Goal: Information Seeking & Learning: Learn about a topic

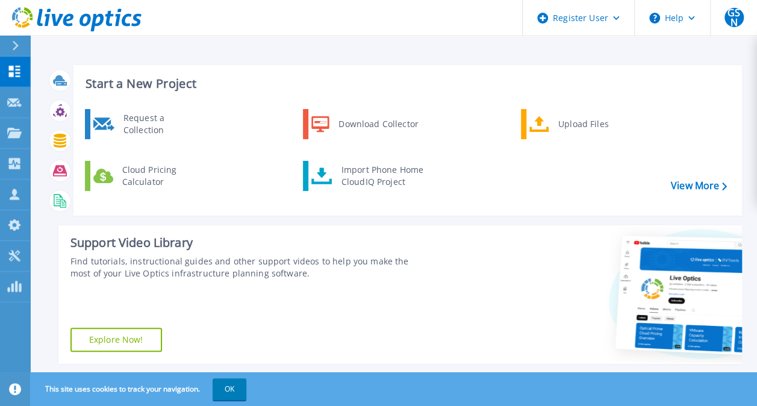
click at [14, 41] on icon at bounding box center [15, 46] width 7 height 10
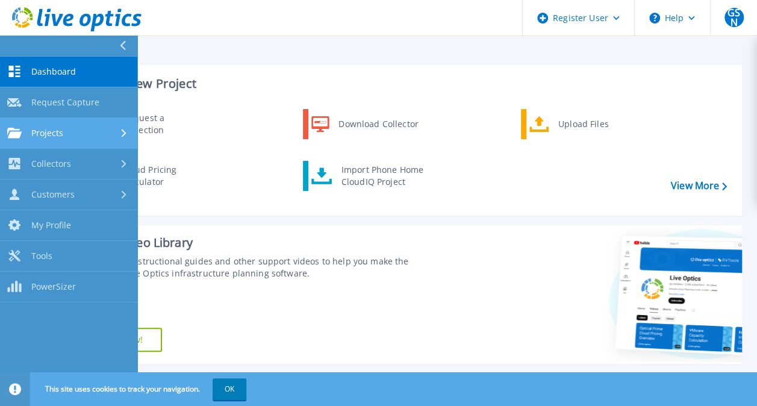
click at [52, 133] on span "Projects" at bounding box center [47, 133] width 32 height 11
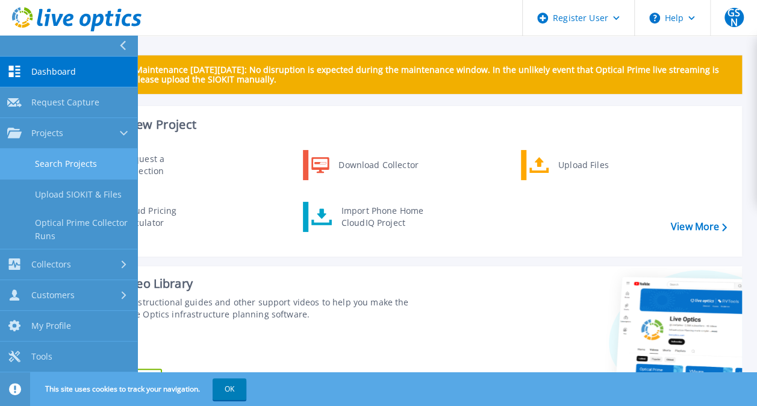
click at [108, 165] on link "Search Projects" at bounding box center [68, 164] width 137 height 31
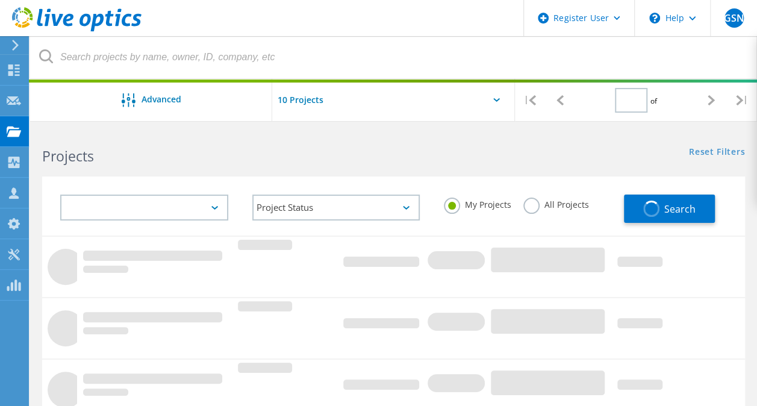
type input "1"
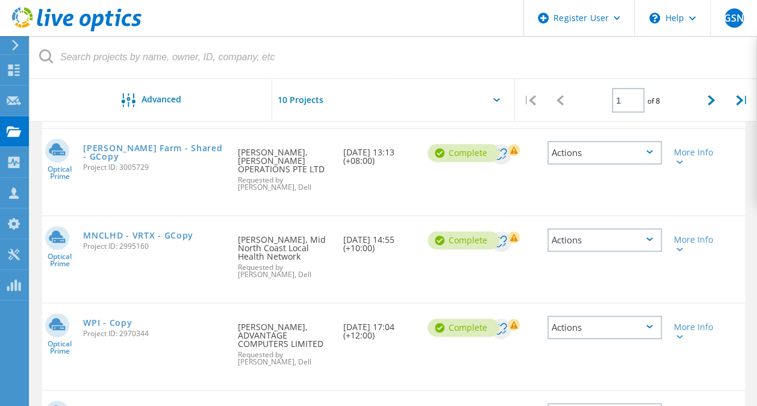
scroll to position [241, 0]
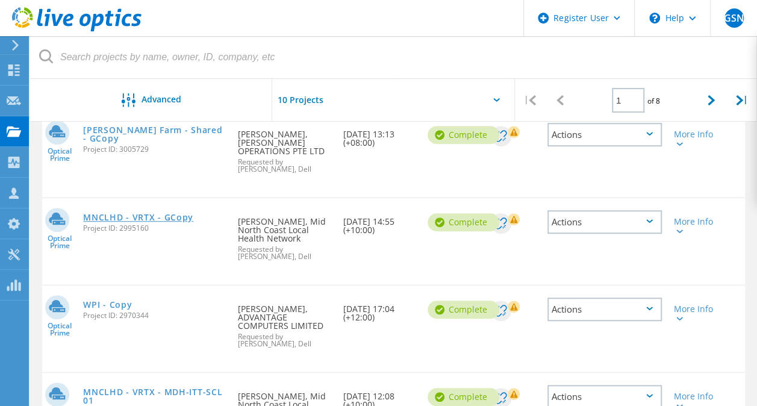
click at [146, 213] on link "MNCLHD - VRTX - GCopy" at bounding box center [138, 217] width 110 height 8
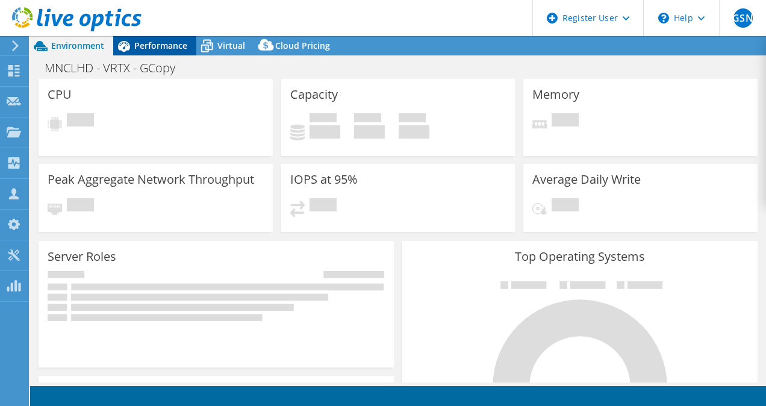
click at [149, 45] on span "Performance" at bounding box center [160, 45] width 53 height 11
click at [159, 52] on div "Performance" at bounding box center [154, 45] width 83 height 19
select select "USD"
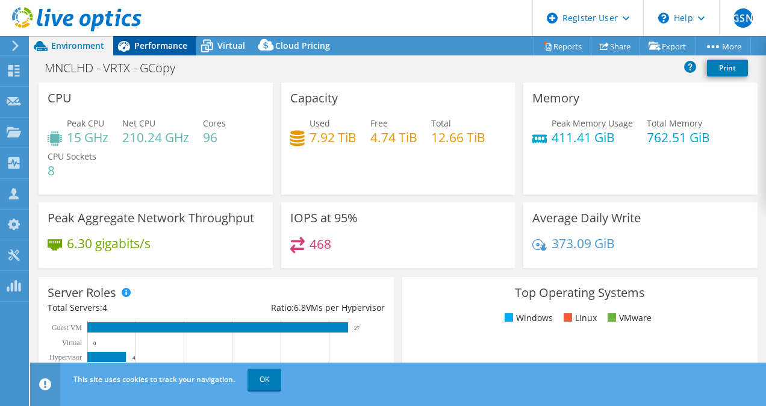
click at [142, 53] on div "Performance" at bounding box center [154, 45] width 83 height 19
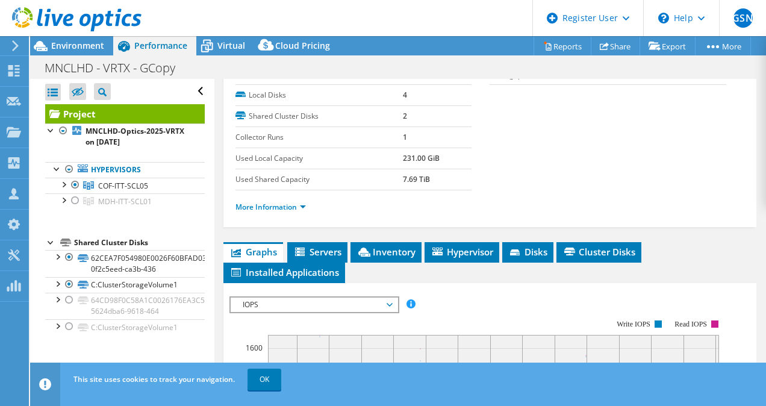
scroll to position [361, 0]
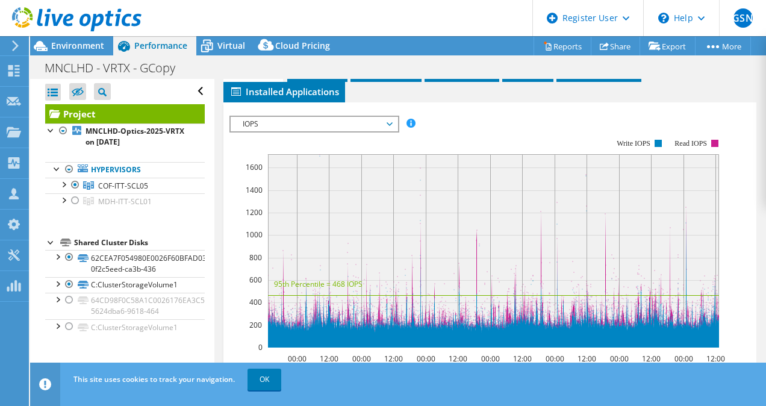
click at [381, 117] on span "IOPS" at bounding box center [314, 124] width 155 height 14
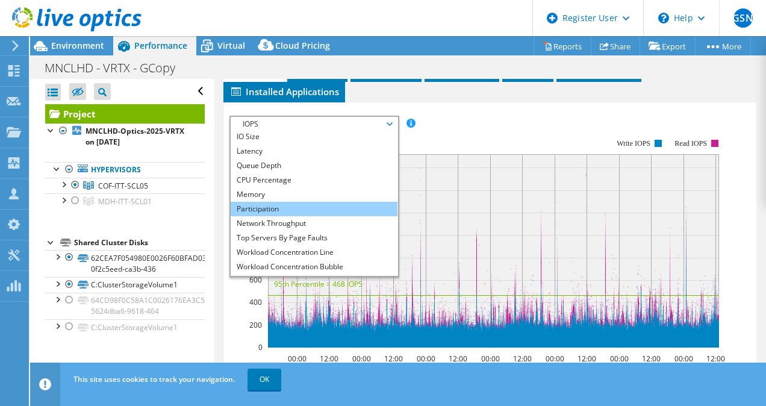
scroll to position [43, 0]
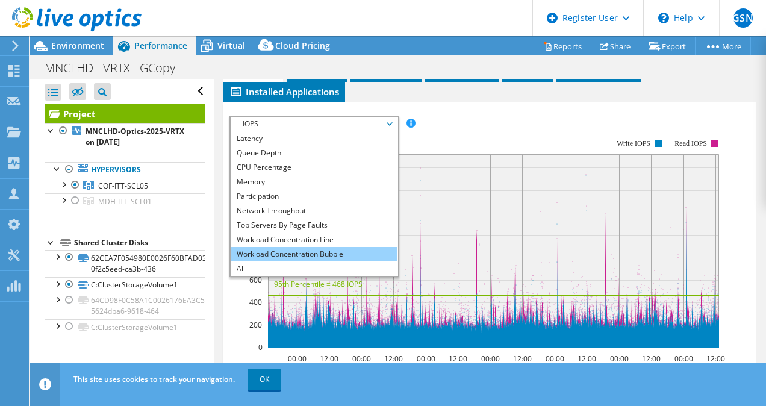
click at [269, 247] on li "Workload Concentration Bubble" at bounding box center [314, 254] width 167 height 14
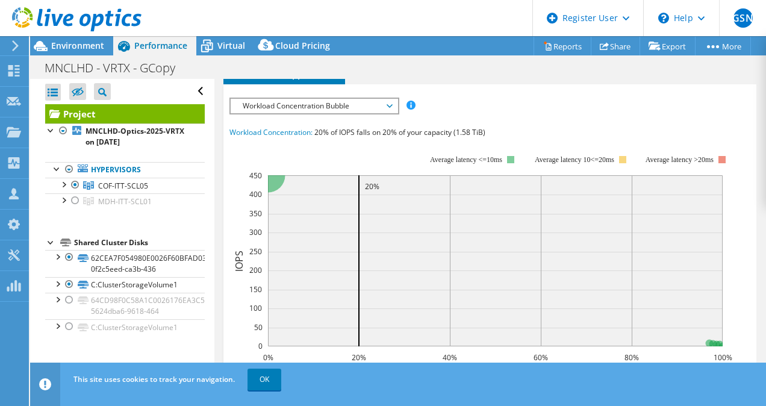
scroll to position [361, 0]
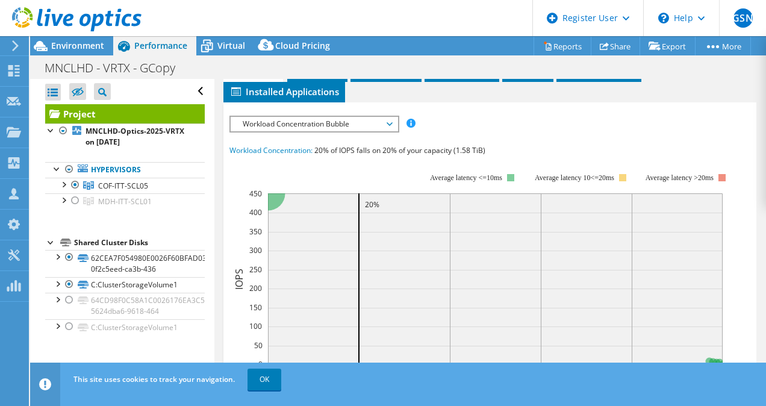
click at [460, 147] on span "20% of IOPS falls on 20% of your capacity (1.58 TiB)" at bounding box center [399, 150] width 171 height 10
drag, startPoint x: 459, startPoint y: 147, endPoint x: 476, endPoint y: 147, distance: 17.5
click at [476, 147] on span "20% of IOPS falls on 20% of your capacity (1.58 TiB)" at bounding box center [399, 150] width 171 height 10
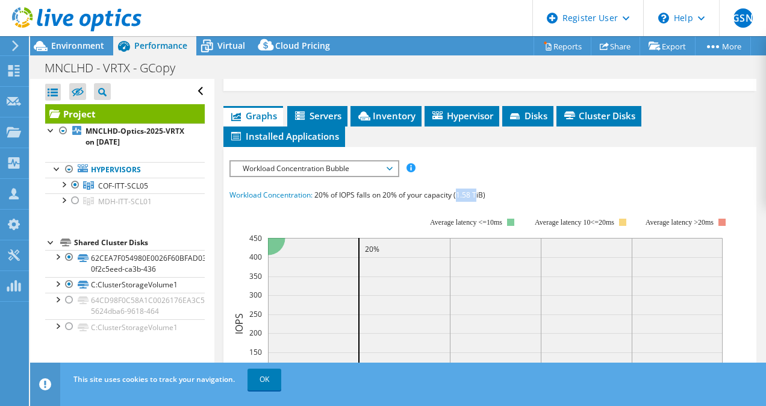
scroll to position [241, 0]
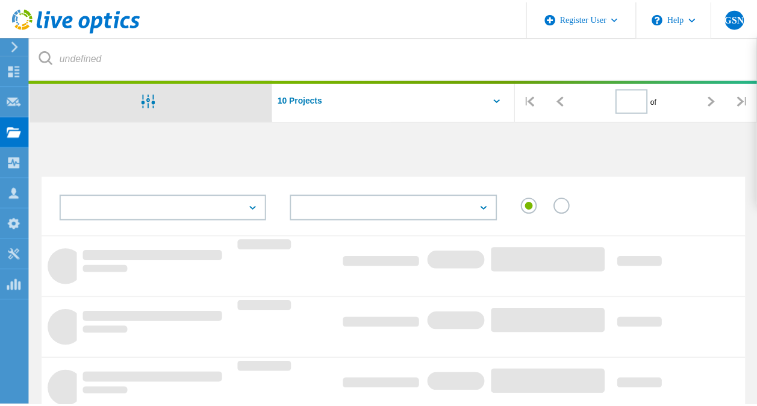
scroll to position [241, 0]
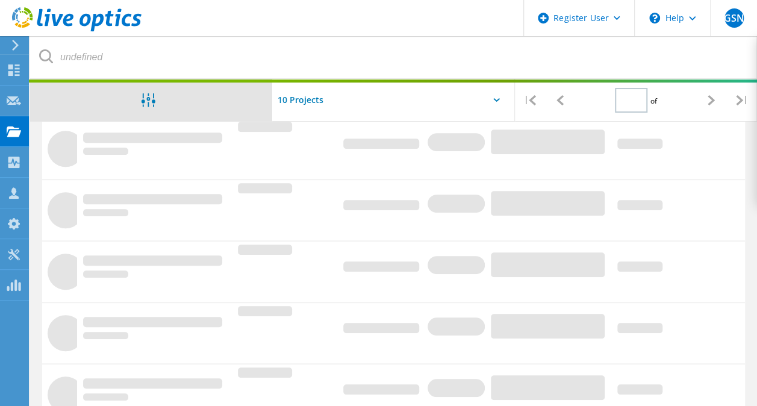
type input "1"
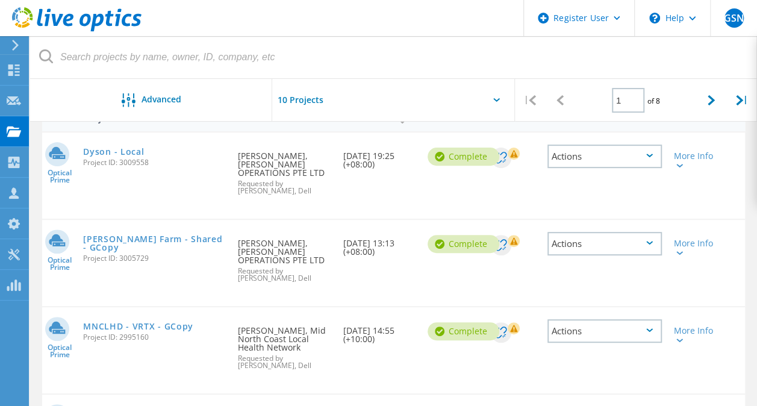
scroll to position [120, 0]
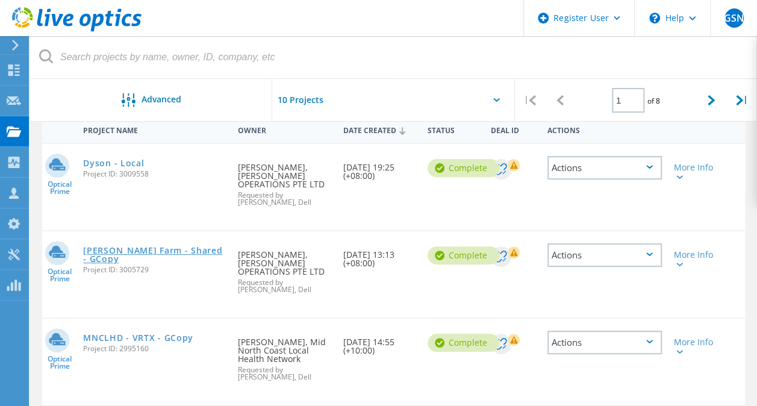
click at [140, 246] on link "[PERSON_NAME] Farm - Shared - GCopy" at bounding box center [154, 254] width 143 height 17
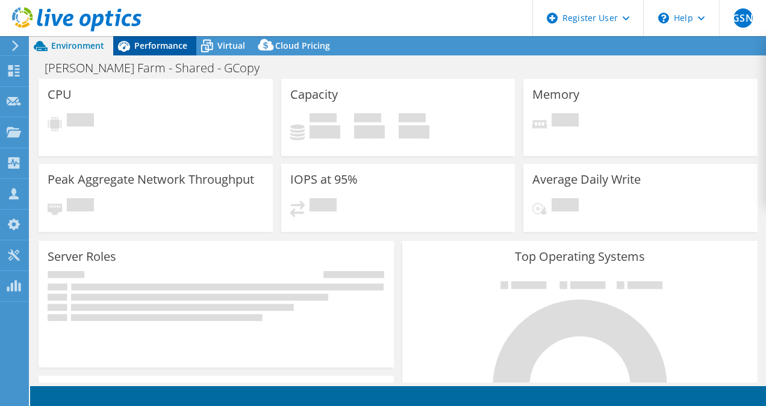
click at [173, 44] on span "Performance" at bounding box center [160, 45] width 53 height 11
select select "USD"
select select "[GEOGRAPHIC_DATA]"
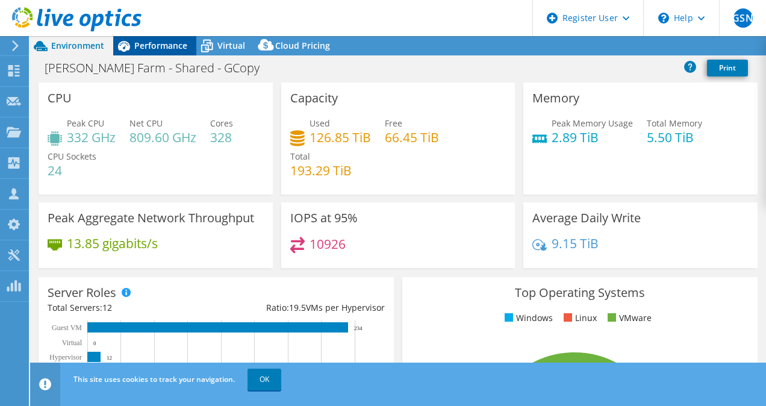
click at [184, 45] on span "Performance" at bounding box center [160, 45] width 53 height 11
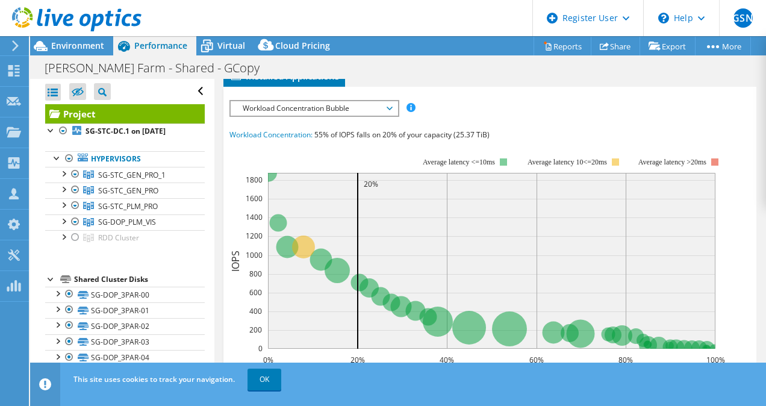
scroll to position [361, 0]
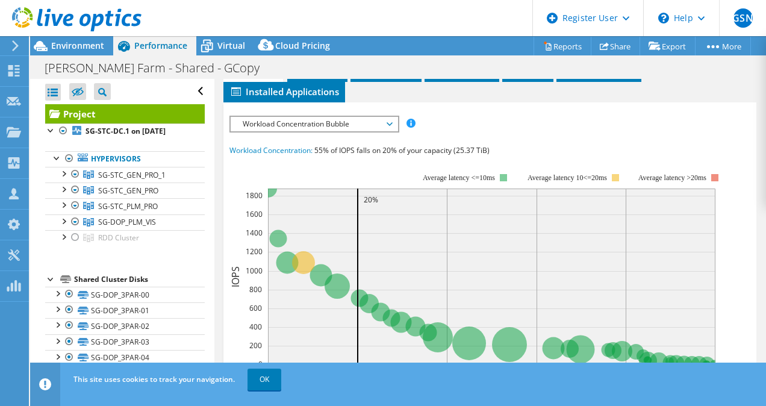
click at [401, 118] on div "IOPS Disk Throughput IO Size Latency Queue Depth CPU Percentage Memory Page Fau…" at bounding box center [491, 124] width 522 height 16
click at [392, 122] on span "Workload Concentration Bubble" at bounding box center [314, 124] width 167 height 14
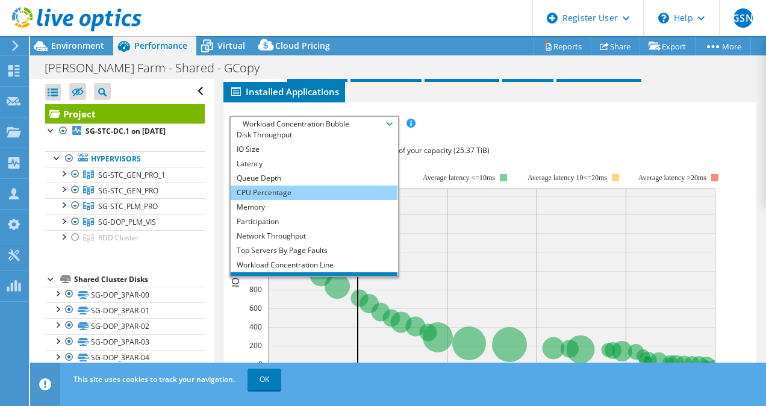
scroll to position [0, 0]
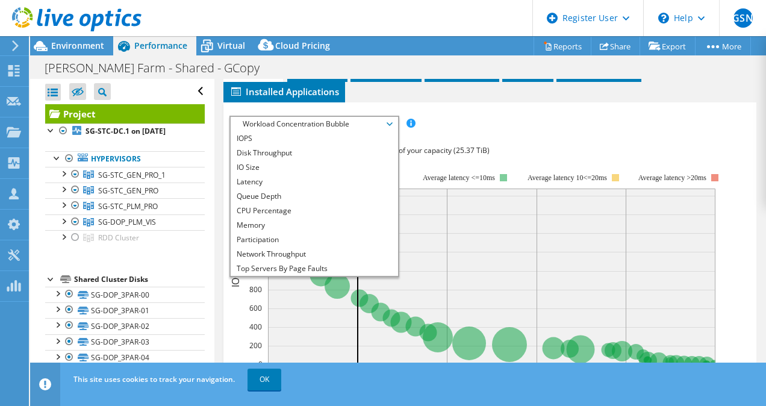
click at [566, 129] on div "IOPS Disk Throughput IO Size Latency Queue Depth CPU Percentage Memory Page Fau…" at bounding box center [491, 339] width 522 height 446
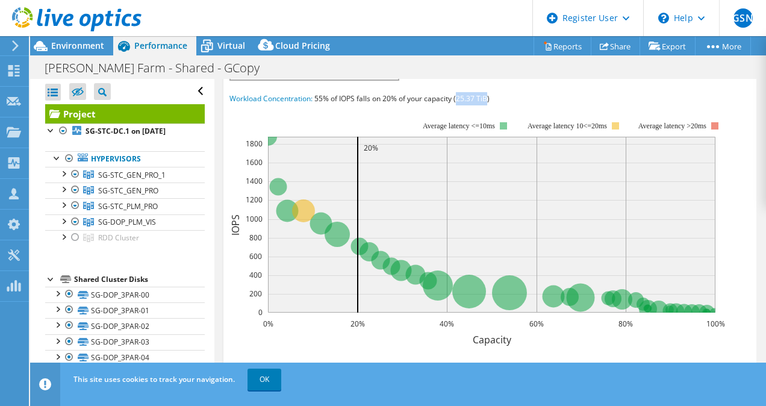
scroll to position [412, 0]
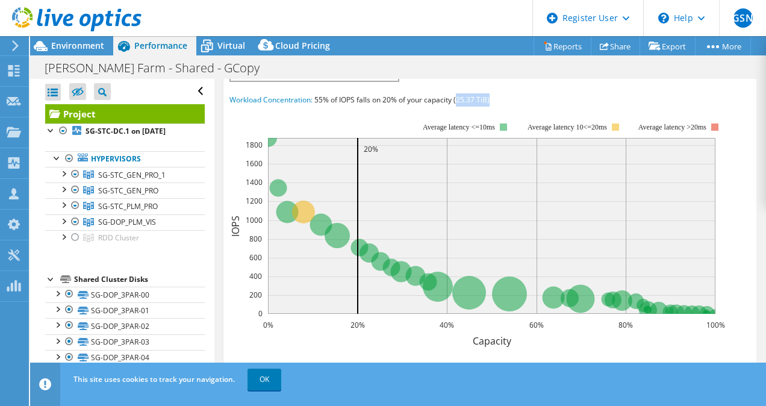
drag, startPoint x: 457, startPoint y: 86, endPoint x: 490, endPoint y: 94, distance: 34.2
click at [490, 93] on div "Workload Concentration: 55% of IOPS falls on 20% of your capacity (25.37 TiB)" at bounding box center [491, 99] width 522 height 13
drag, startPoint x: 490, startPoint y: 94, endPoint x: 493, endPoint y: 110, distance: 16.4
click at [493, 108] on rect at bounding box center [478, 227] width 496 height 241
drag, startPoint x: 384, startPoint y: 96, endPoint x: 393, endPoint y: 96, distance: 9.6
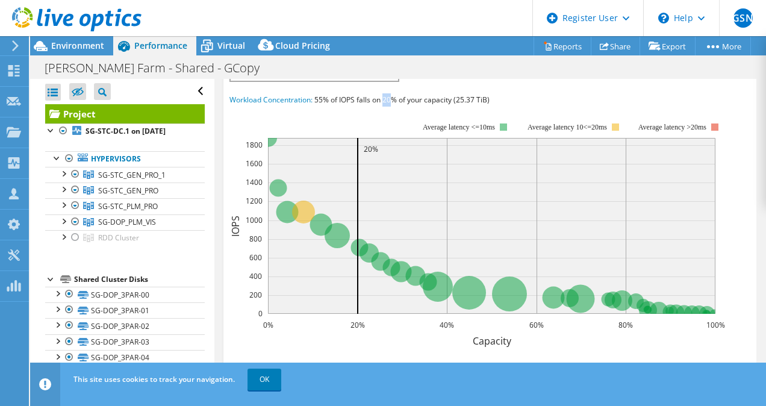
click at [393, 96] on span "55% of IOPS falls on 20% of your capacity (25.37 TiB)" at bounding box center [401, 100] width 175 height 10
click at [324, 107] on icon "0% 20% 40% 60% 80% 100% Capacity 0 200 400 600 800 1000 1200 1400 1600 1800 IOP…" at bounding box center [482, 227] width 505 height 241
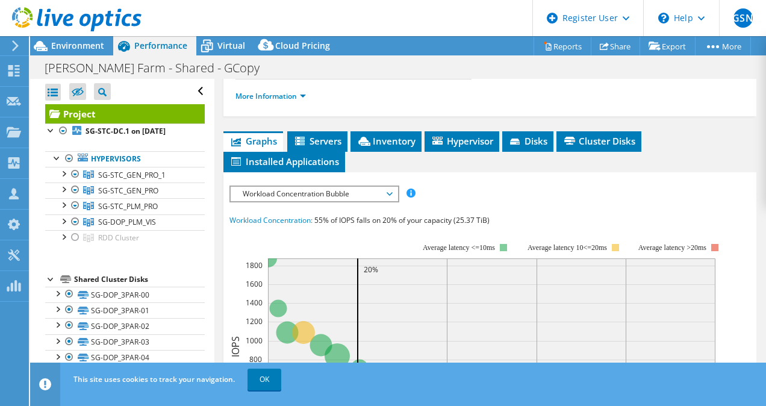
click at [299, 193] on span "Workload Concentration Bubble" at bounding box center [314, 194] width 155 height 14
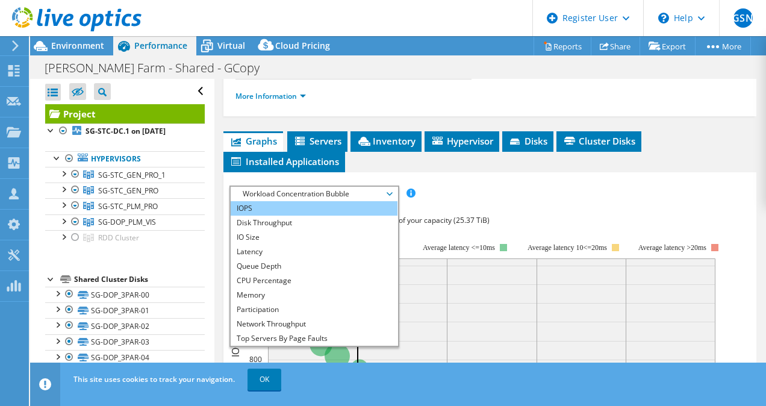
click at [262, 206] on li "IOPS" at bounding box center [314, 208] width 167 height 14
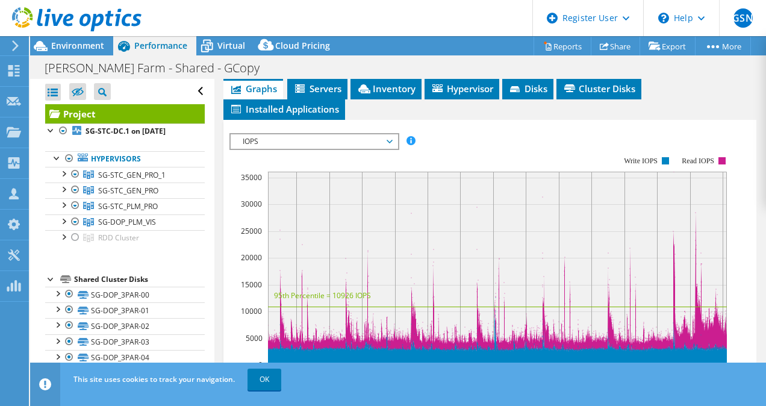
scroll to position [284, 0]
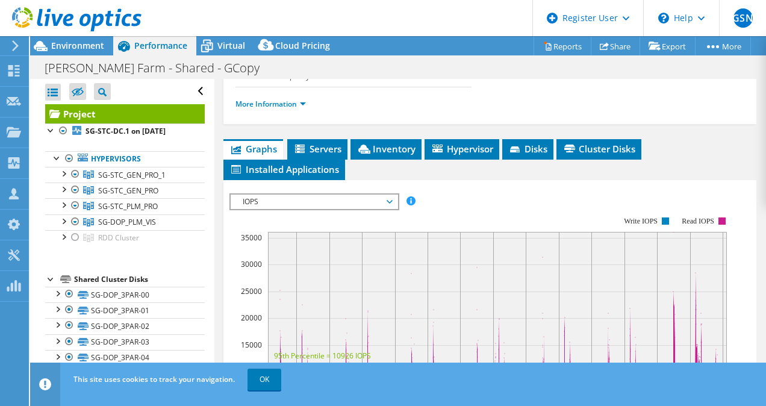
click at [347, 198] on span "IOPS" at bounding box center [314, 202] width 155 height 14
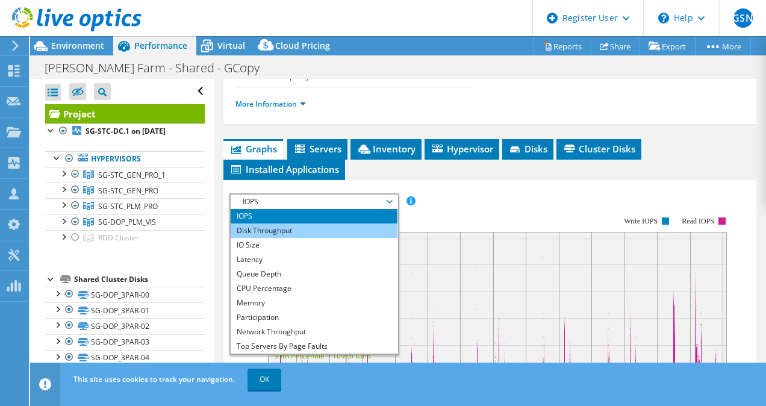
click at [310, 231] on li "Disk Throughput" at bounding box center [314, 230] width 167 height 14
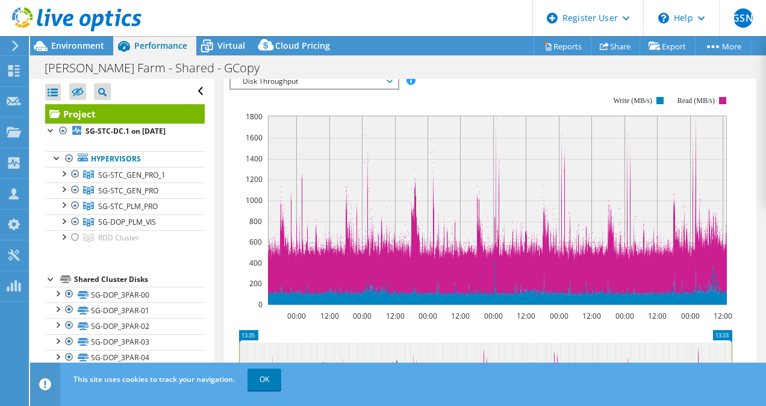
scroll to position [223, 0]
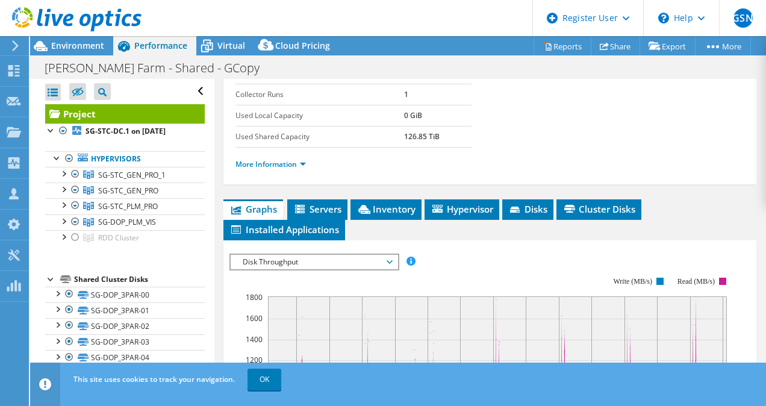
click at [336, 258] on span "Disk Throughput" at bounding box center [314, 262] width 155 height 14
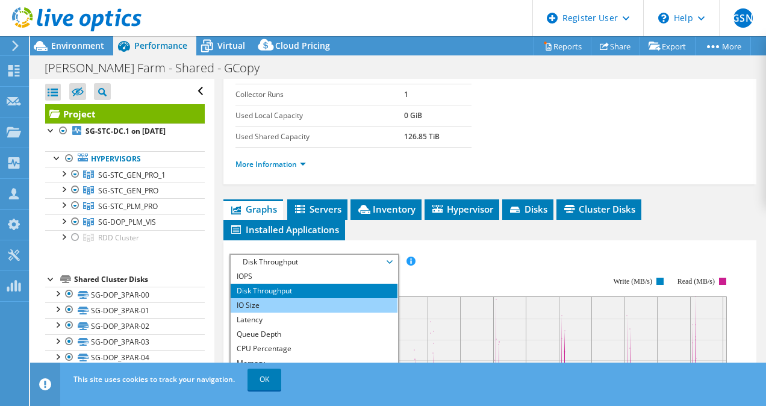
click at [326, 299] on li "IO Size" at bounding box center [314, 305] width 167 height 14
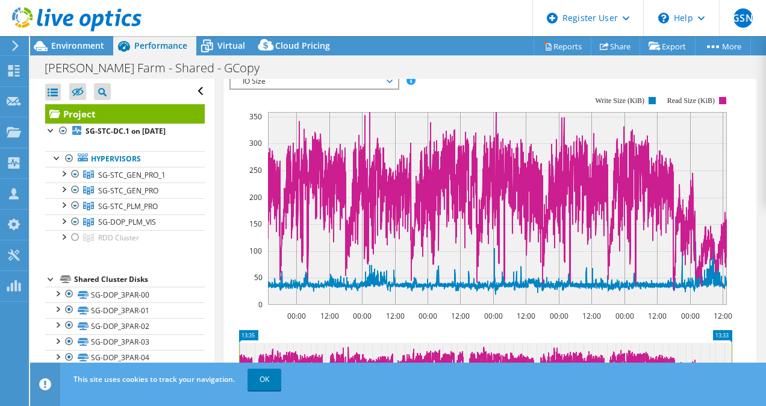
scroll to position [284, 0]
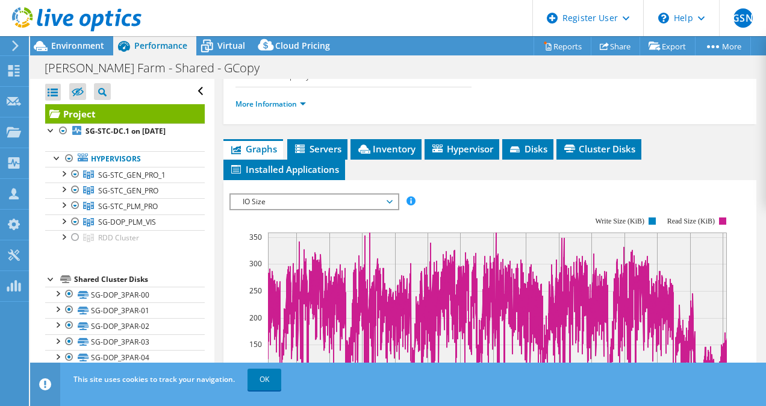
click at [354, 195] on span "IO Size" at bounding box center [314, 202] width 155 height 14
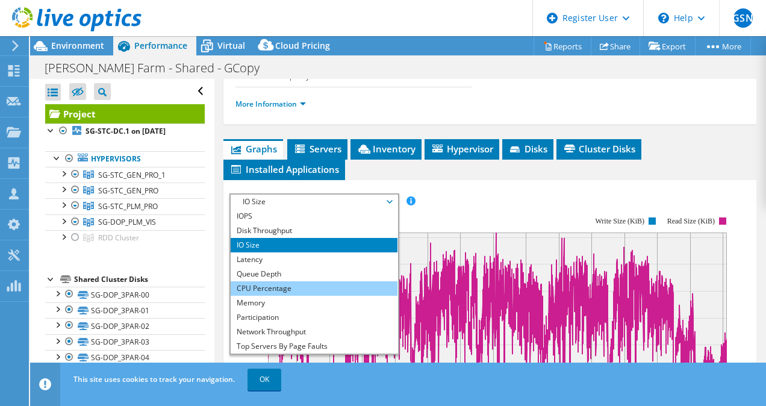
click at [302, 283] on li "CPU Percentage" at bounding box center [314, 288] width 167 height 14
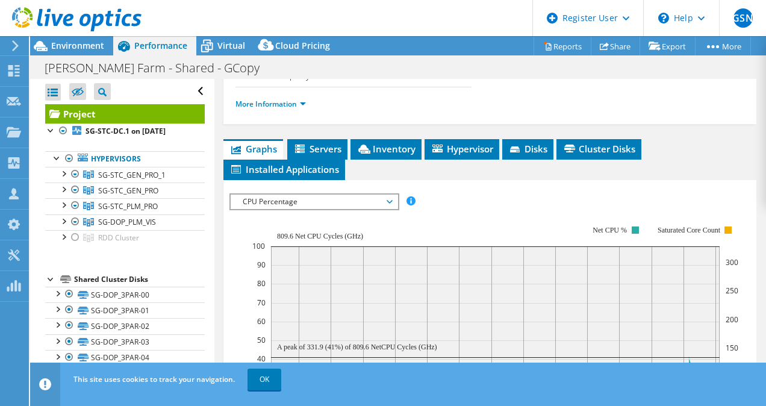
click at [390, 195] on span "CPU Percentage" at bounding box center [314, 202] width 155 height 14
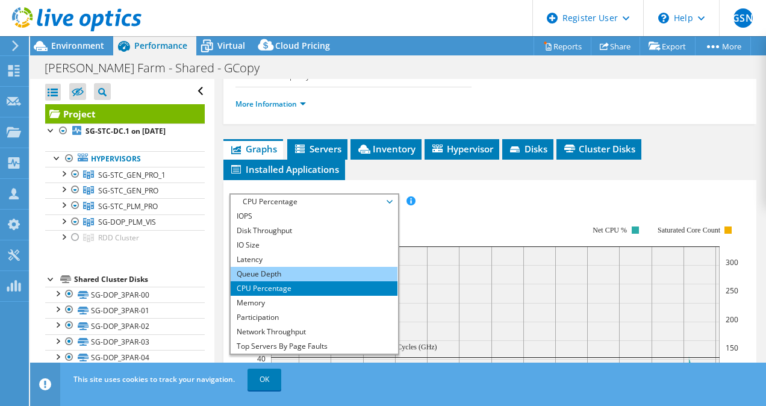
scroll to position [43, 0]
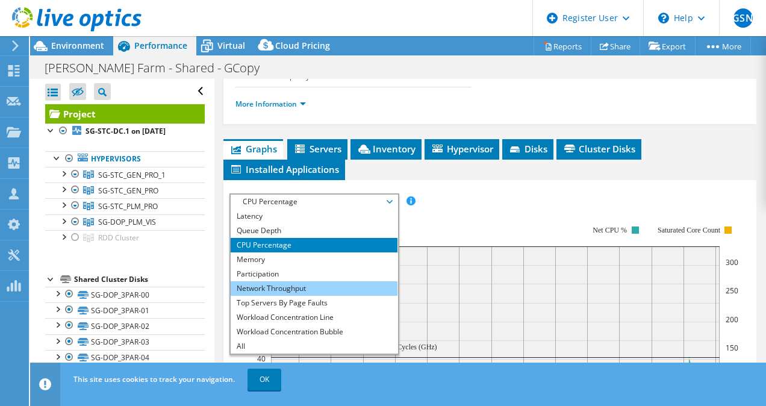
click at [337, 283] on li "Network Throughput" at bounding box center [314, 288] width 167 height 14
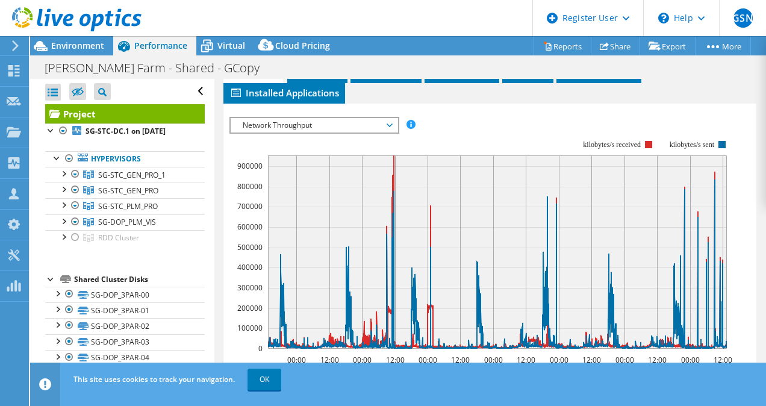
scroll to position [344, 0]
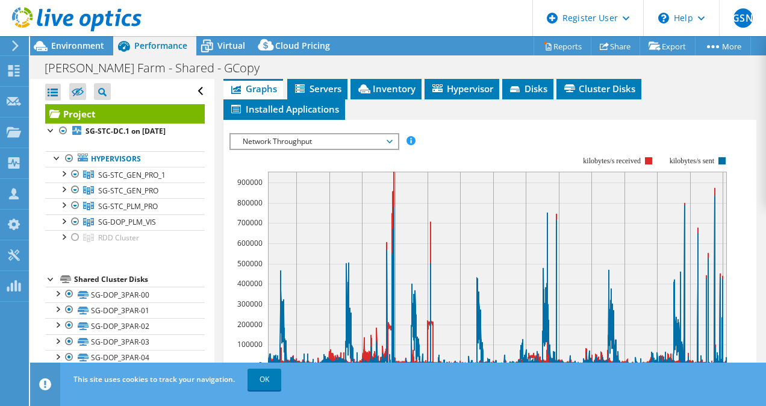
click at [388, 136] on span "Network Throughput" at bounding box center [314, 141] width 155 height 14
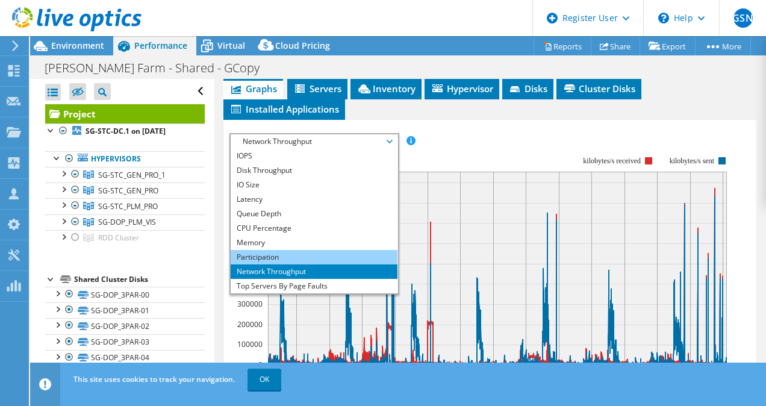
scroll to position [284, 0]
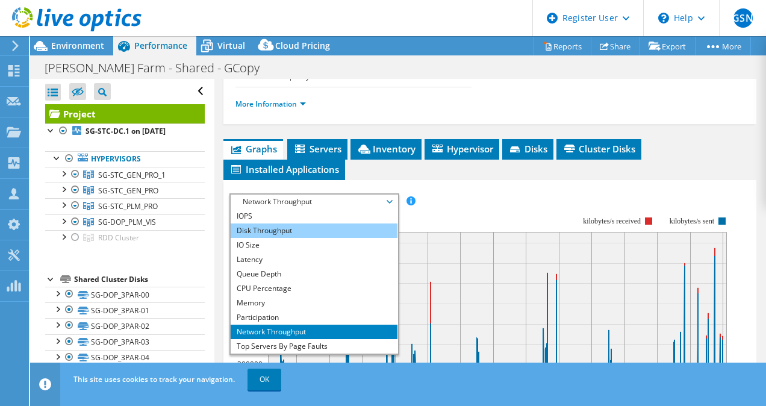
drag, startPoint x: 276, startPoint y: 229, endPoint x: 306, endPoint y: 225, distance: 30.3
click at [276, 229] on li "Disk Throughput" at bounding box center [314, 230] width 167 height 14
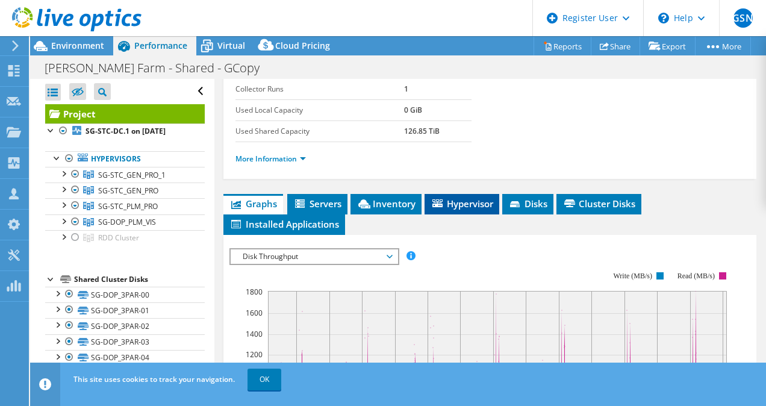
scroll to position [223, 0]
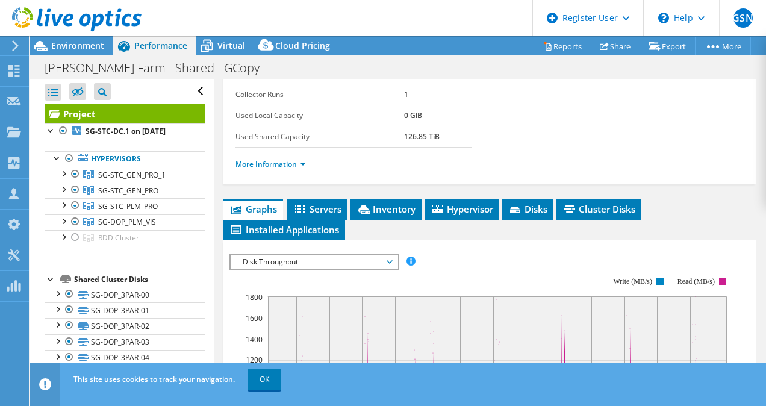
click at [365, 262] on span "Disk Throughput" at bounding box center [314, 262] width 155 height 14
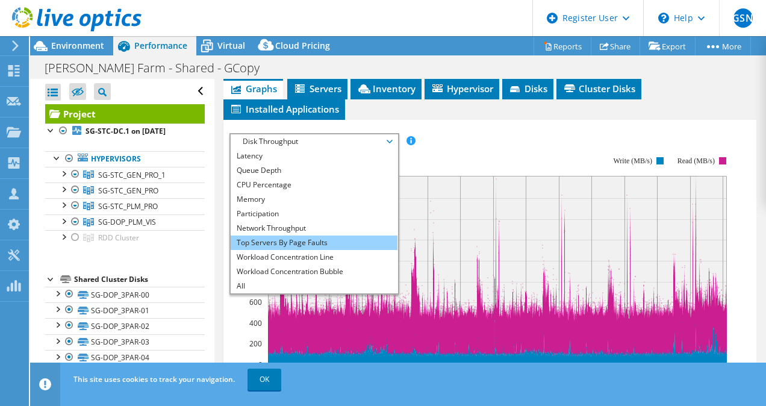
scroll to position [404, 0]
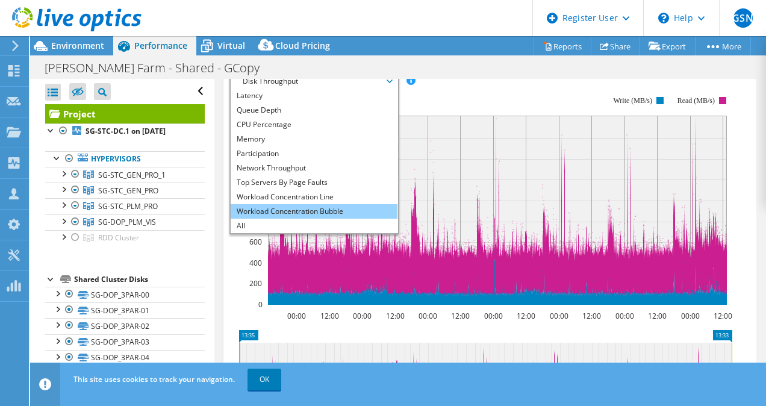
click at [342, 213] on li "Workload Concentration Bubble" at bounding box center [314, 211] width 167 height 14
